Goal: Task Accomplishment & Management: Complete application form

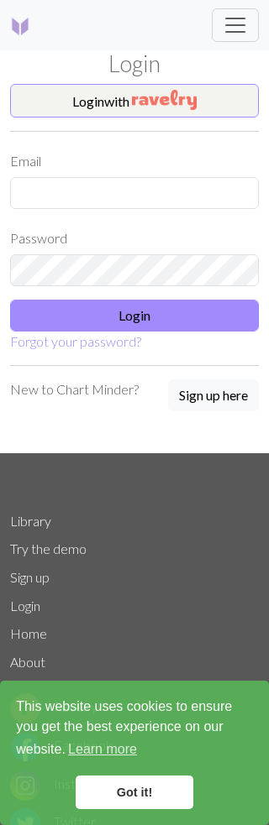
click at [217, 390] on button "Sign up here" at bounding box center [213, 396] width 91 height 32
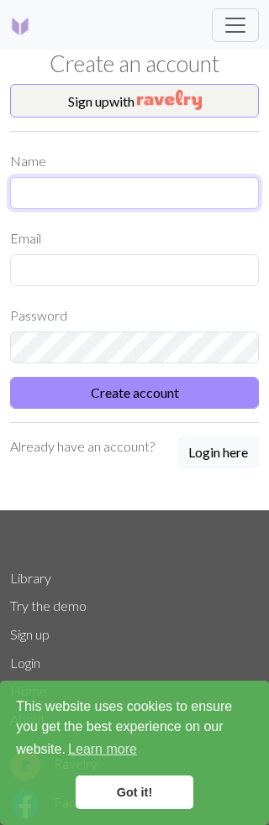
click at [32, 184] on input "text" at bounding box center [134, 193] width 249 height 32
type input "[PERSON_NAME]"
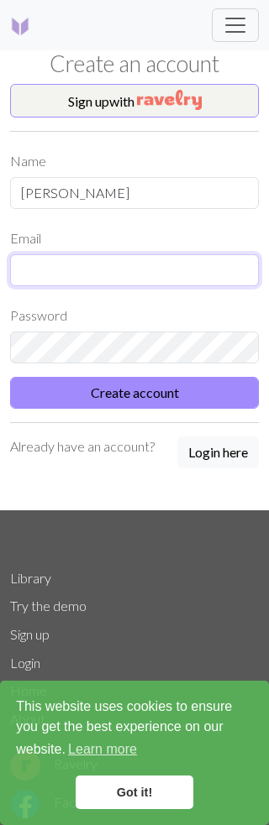
click at [29, 264] on input "text" at bounding box center [134, 270] width 249 height 32
type input "[PERSON_NAME].[PERSON_NAME]"
type input "[PERSON_NAME][EMAIL_ADDRESS][PERSON_NAME][DOMAIN_NAME]"
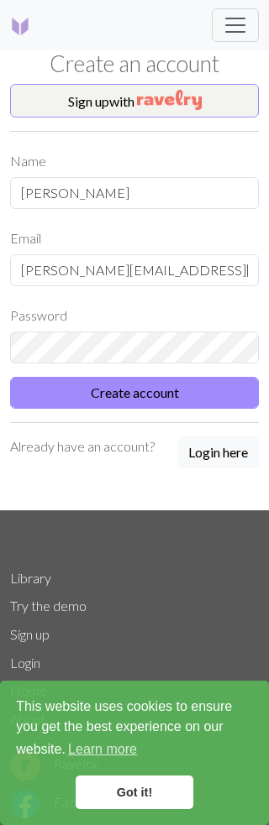
click at [217, 385] on form "Name [PERSON_NAME] Email [PERSON_NAME][EMAIL_ADDRESS][PERSON_NAME][DOMAIN_NAME]…" at bounding box center [134, 277] width 249 height 264
click at [211, 390] on button "Create account" at bounding box center [134, 393] width 249 height 32
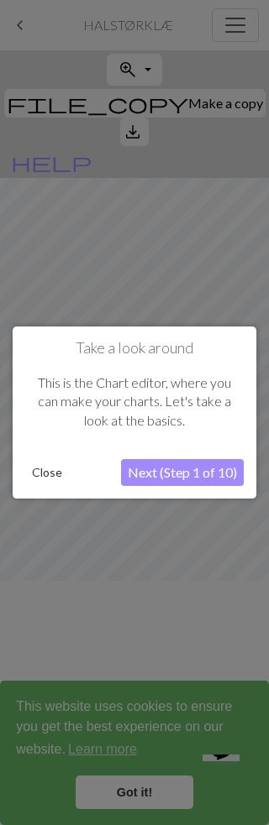
click at [208, 467] on button "Next (Step 1 of 10)" at bounding box center [182, 472] width 123 height 27
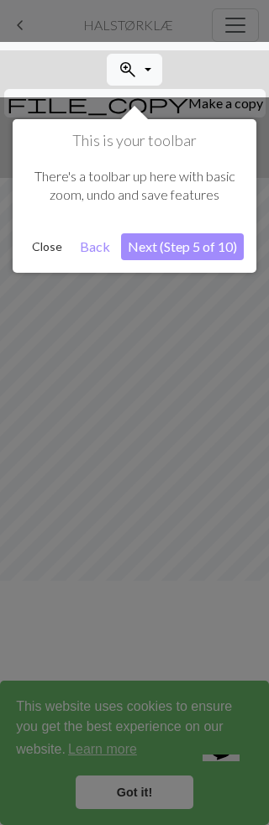
click at [221, 243] on button "Next (Step 5 of 10)" at bounding box center [182, 246] width 123 height 27
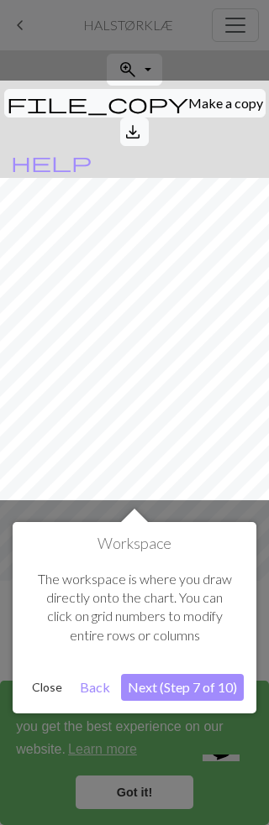
click at [206, 683] on button "Next (Step 7 of 10)" at bounding box center [182, 687] width 123 height 27
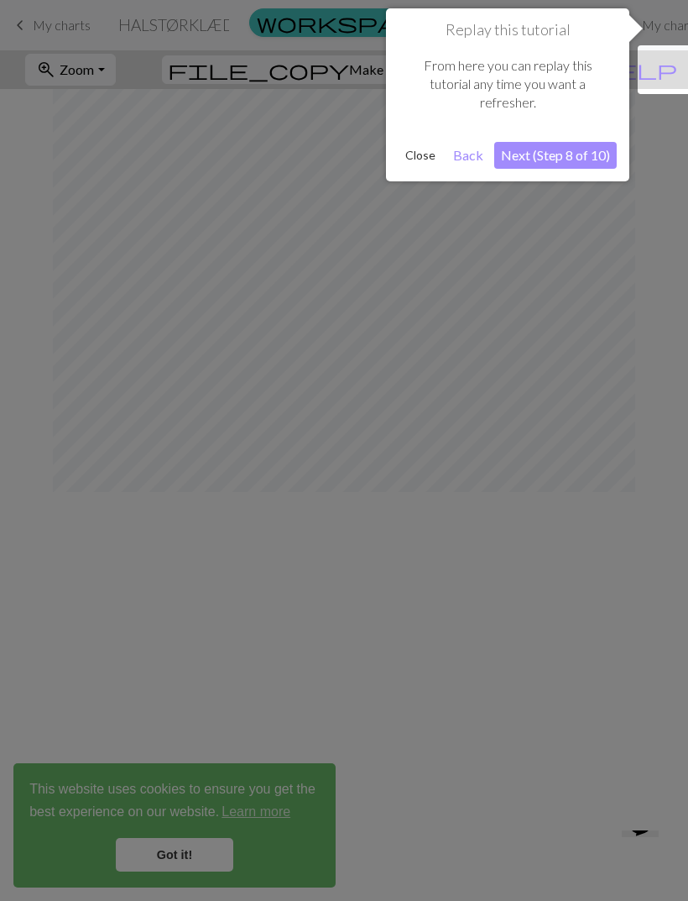
click at [268, 589] on div at bounding box center [344, 450] width 688 height 901
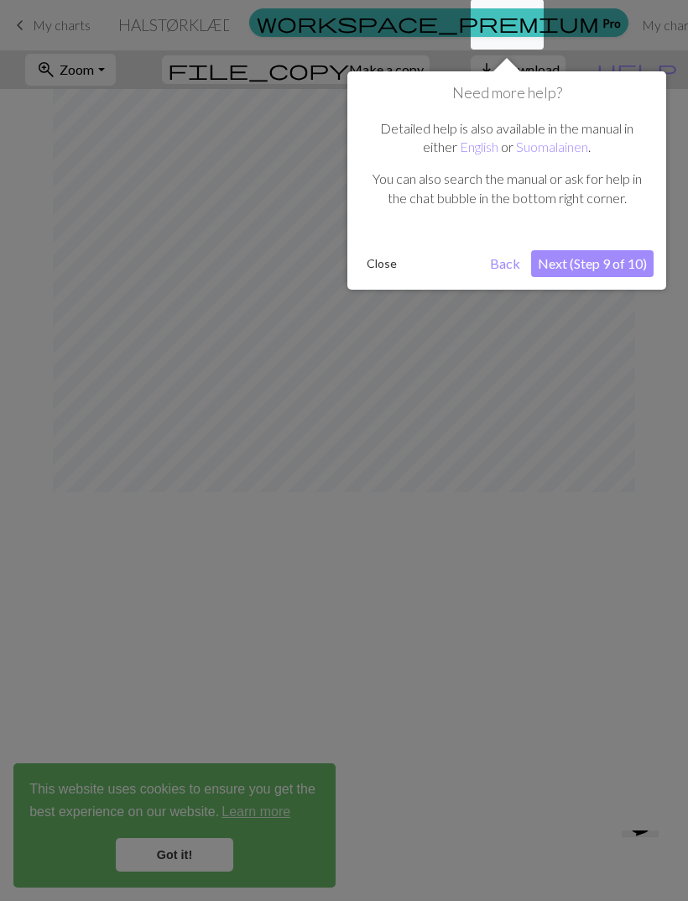
click at [268, 563] on div at bounding box center [344, 450] width 688 height 901
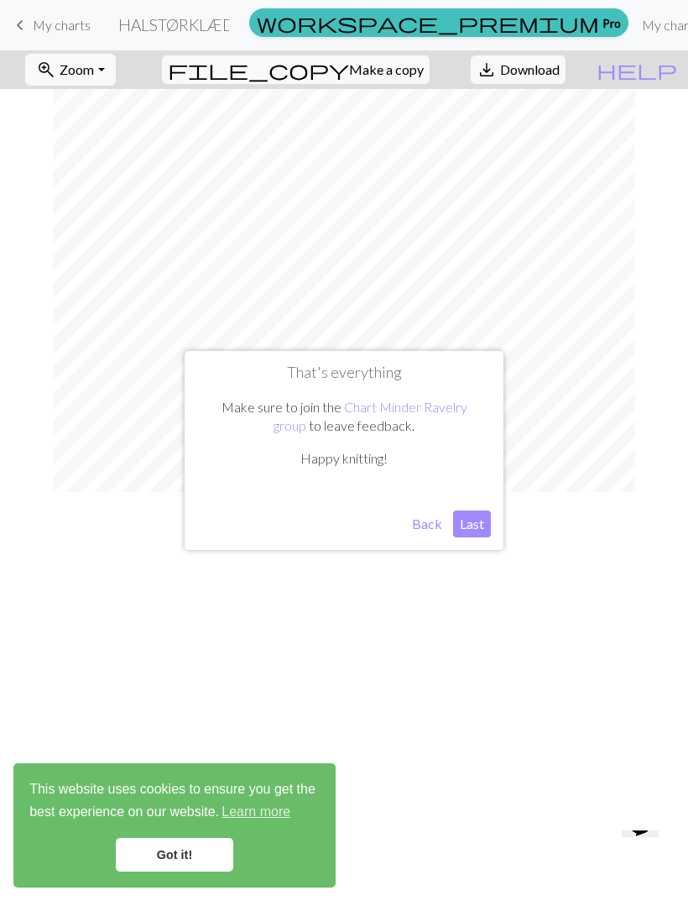
click at [268, 605] on div at bounding box center [344, 495] width 582 height 812
click at [268, 518] on button "Last" at bounding box center [472, 523] width 38 height 27
click at [199, 825] on link "Got it!" at bounding box center [175, 855] width 118 height 34
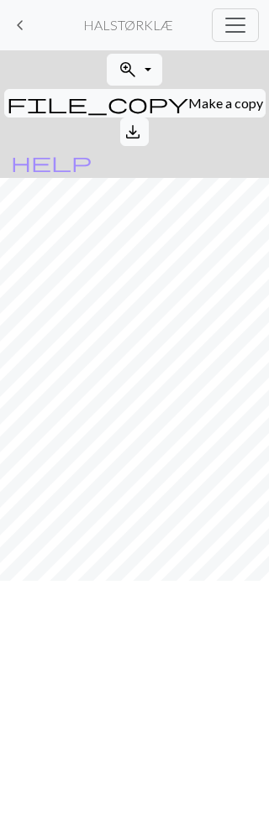
click at [180, 592] on div at bounding box center [134, 501] width 582 height 647
click at [178, 579] on div at bounding box center [134, 501] width 582 height 647
